Goal: Complete application form

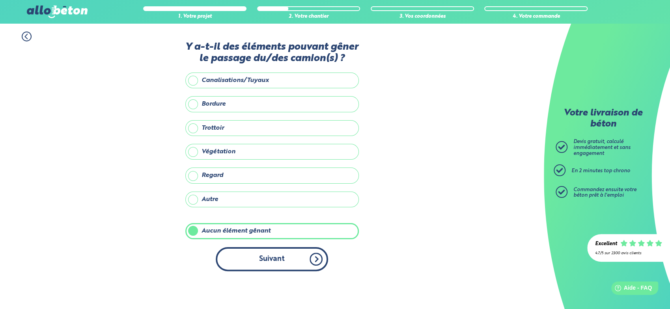
click at [297, 271] on button "Suivant" at bounding box center [272, 259] width 112 height 24
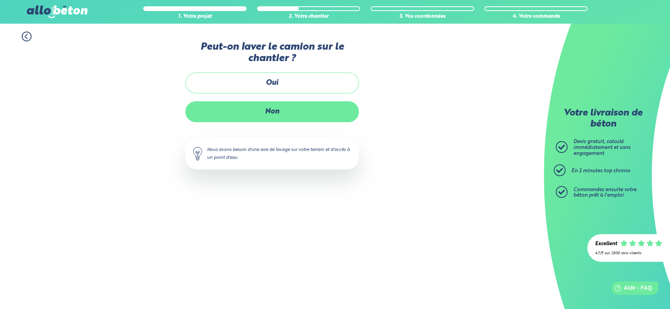
click at [269, 121] on label "Non" at bounding box center [271, 111] width 173 height 21
click at [0, 0] on input "Non" at bounding box center [0, 0] width 0 height 0
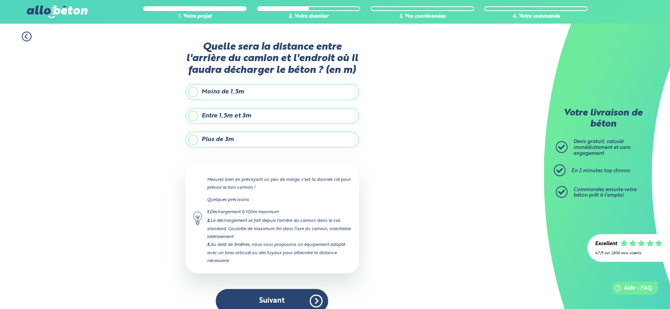
click at [194, 100] on label "Moins de 1,5m" at bounding box center [271, 92] width 173 height 16
click at [0, 0] on input "Moins de 1,5m" at bounding box center [0, 0] width 0 height 0
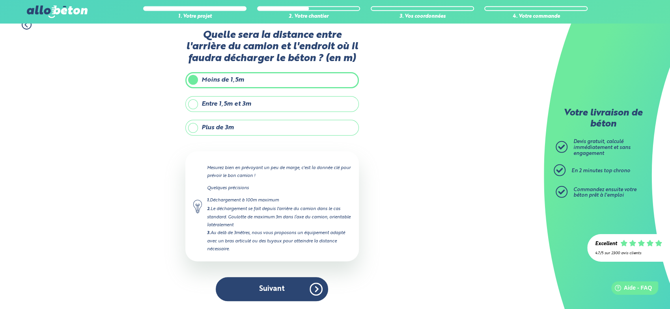
scroll to position [58, 0]
click at [280, 285] on button "Suivant" at bounding box center [272, 289] width 112 height 24
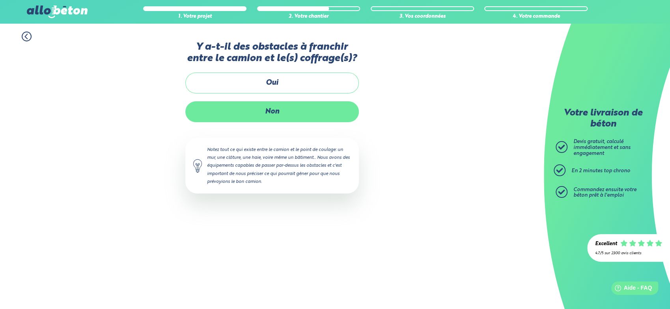
click at [276, 122] on label "Non" at bounding box center [271, 111] width 173 height 21
click at [0, 0] on input "Non" at bounding box center [0, 0] width 0 height 0
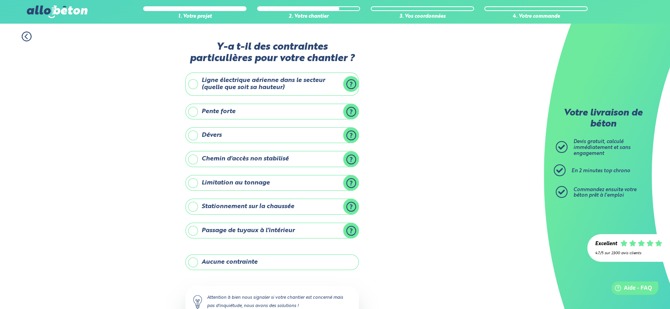
click at [194, 270] on label "Aucune contrainte" at bounding box center [271, 262] width 173 height 16
click at [0, 0] on input "Aucune contrainte" at bounding box center [0, 0] width 0 height 0
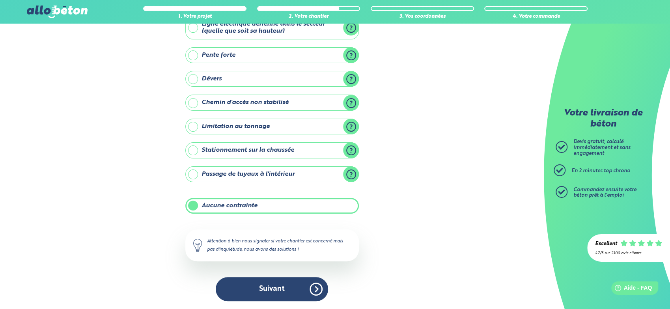
scroll to position [82, 0]
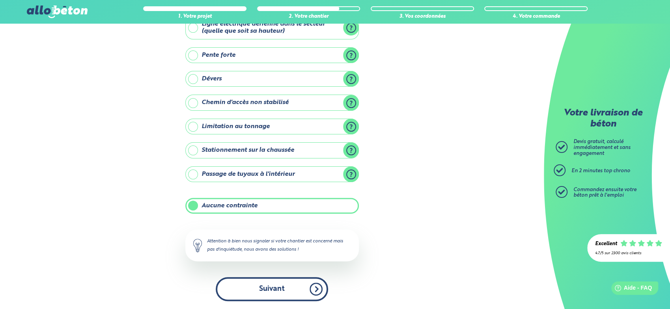
click at [284, 288] on button "Suivant" at bounding box center [272, 289] width 112 height 24
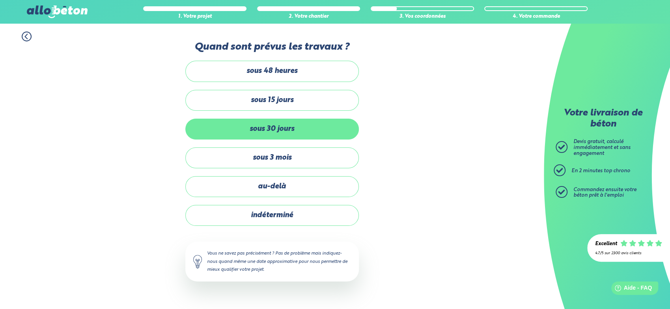
click at [278, 140] on label "sous 30 jours" at bounding box center [271, 129] width 173 height 21
click at [0, 0] on input "sous 30 jours" at bounding box center [0, 0] width 0 height 0
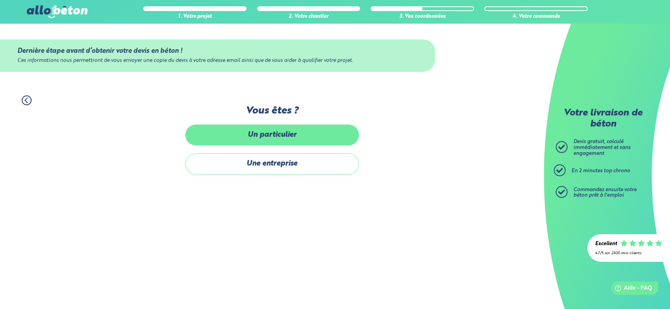
click at [268, 141] on label "Un particulier" at bounding box center [271, 135] width 173 height 21
click at [0, 0] on input "Un particulier" at bounding box center [0, 0] width 0 height 0
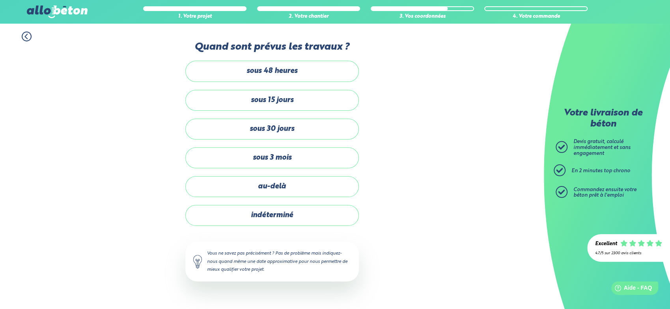
scroll to position [26, 0]
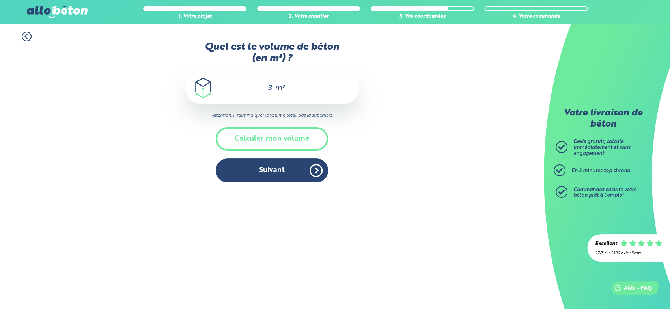
scroll to position [62, 0]
